Goal: Information Seeking & Learning: Learn about a topic

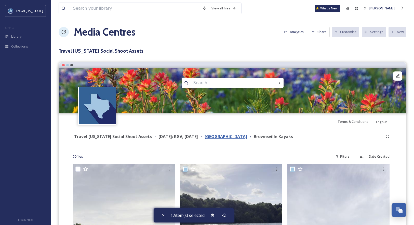
click at [229, 138] on strong "[GEOGRAPHIC_DATA]" at bounding box center [225, 137] width 43 height 6
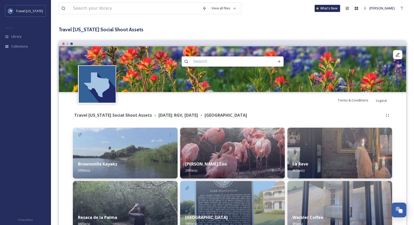
scroll to position [2, 0]
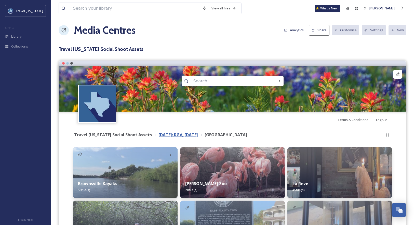
click at [195, 136] on strong "[DATE]: RGV, [DATE]" at bounding box center [177, 135] width 39 height 6
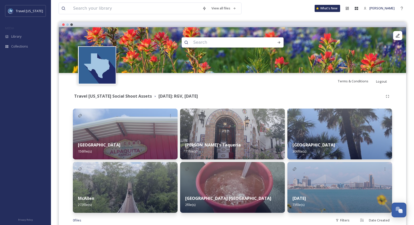
scroll to position [64, 0]
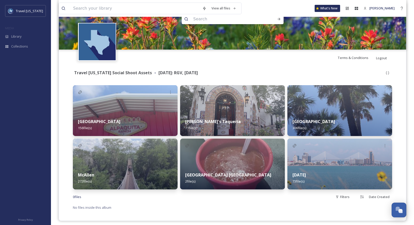
click at [148, 141] on img at bounding box center [125, 164] width 105 height 51
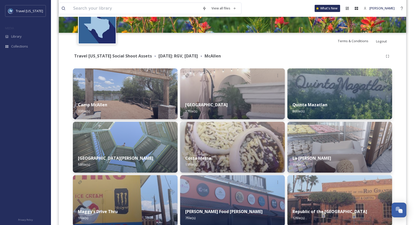
scroll to position [90, 0]
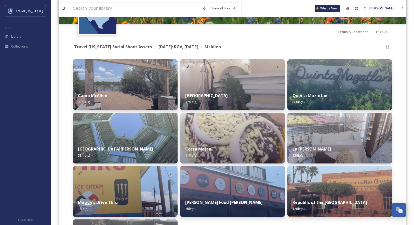
click at [337, 88] on div "Quinta Mazatlan 86 file(s)" at bounding box center [339, 99] width 105 height 23
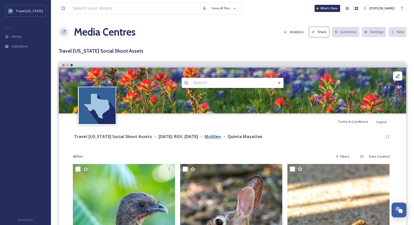
click at [221, 138] on strong "McAllen" at bounding box center [212, 137] width 16 height 6
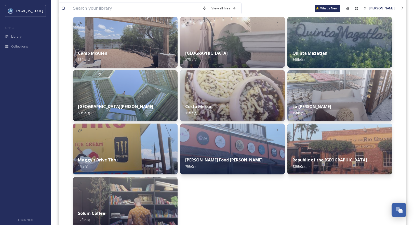
scroll to position [132, 0]
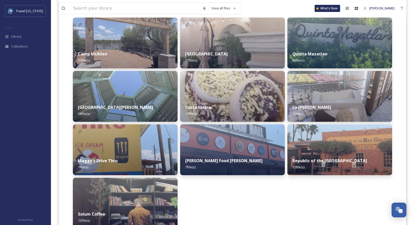
click at [147, 95] on img at bounding box center [125, 96] width 105 height 51
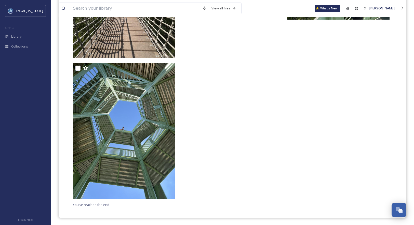
scroll to position [3236, 0]
